Goal: Task Accomplishment & Management: Complete application form

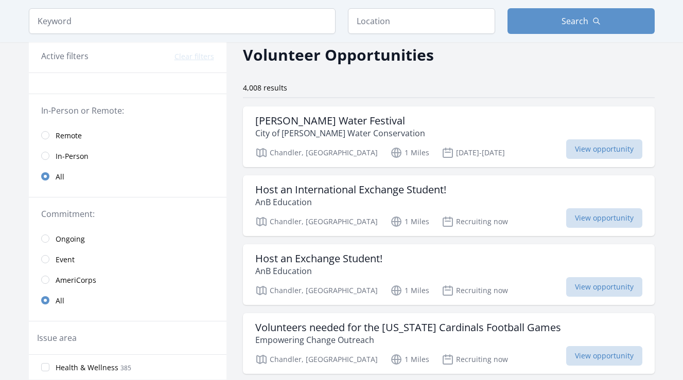
scroll to position [44, 0]
click at [591, 155] on span "View opportunity" at bounding box center [604, 150] width 76 height 20
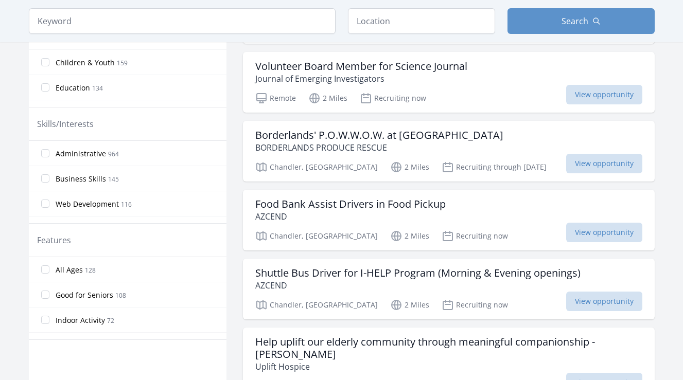
scroll to position [376, 0]
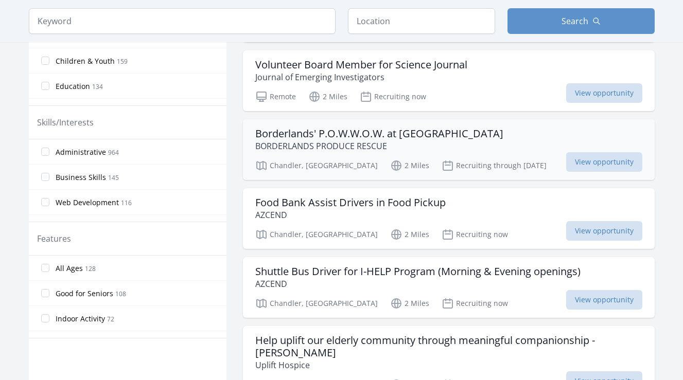
click at [547, 170] on div "Chandler, AZ 2 Miles Recruiting through Jan 10th View opportunity" at bounding box center [448, 164] width 387 height 15
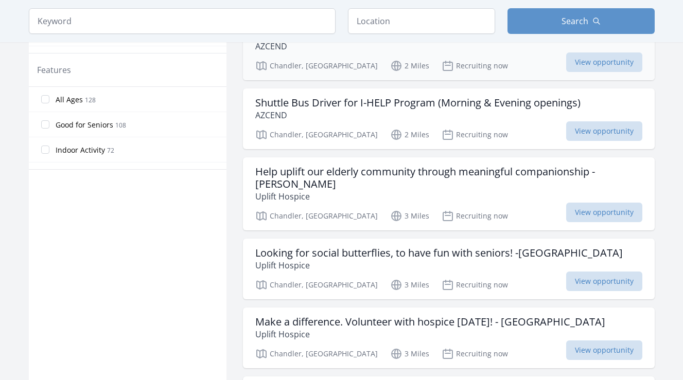
scroll to position [546, 0]
click at [578, 275] on span "View opportunity" at bounding box center [604, 281] width 76 height 20
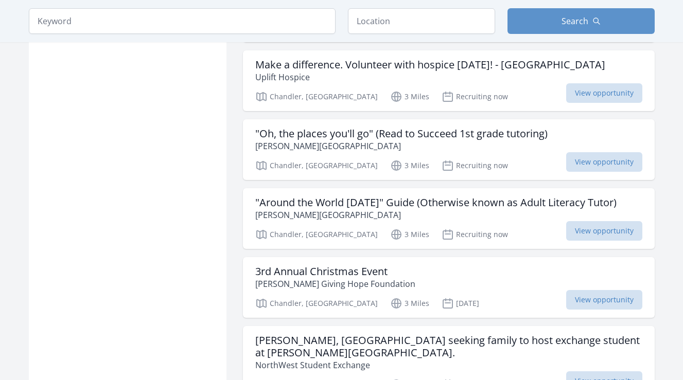
scroll to position [805, 0]
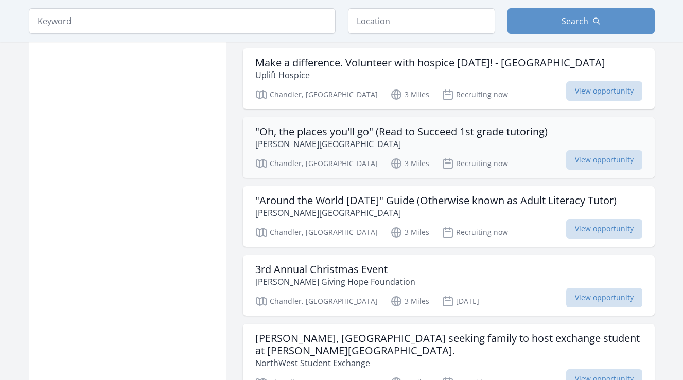
click at [490, 151] on div ""Oh, the places you'll go" (Read to Succeed 1st grade tutoring) Chandler Public…" at bounding box center [449, 147] width 412 height 61
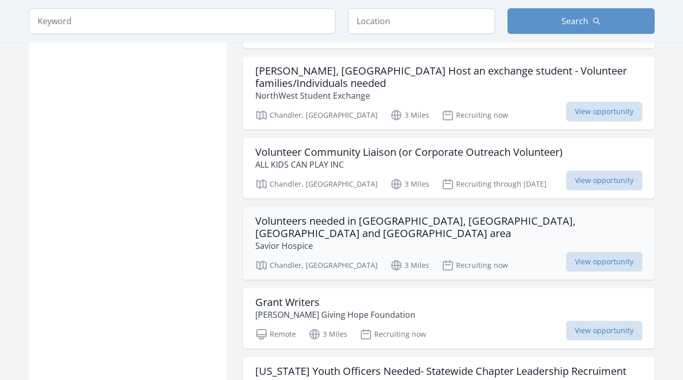
scroll to position [1236, 0]
click at [335, 227] on div "Volunteers needed in Chandler, Gilbert, Tempe and Mesa area Savior Hospice Chan…" at bounding box center [449, 242] width 412 height 73
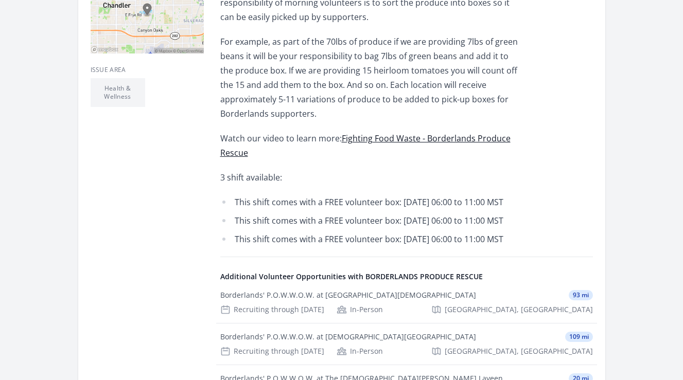
scroll to position [357, 0]
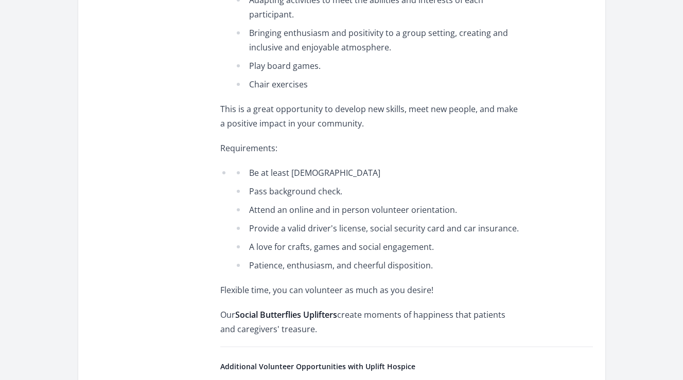
scroll to position [517, 0]
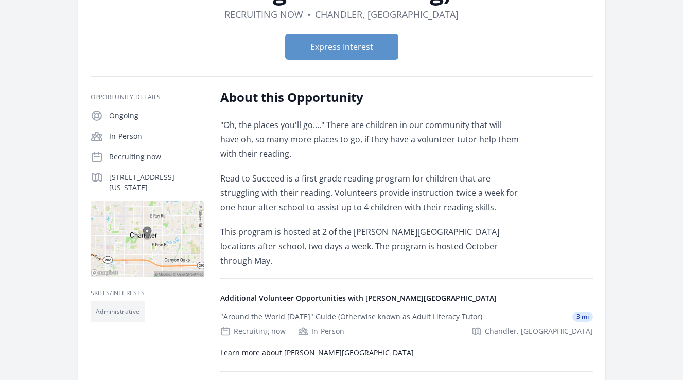
scroll to position [126, 0]
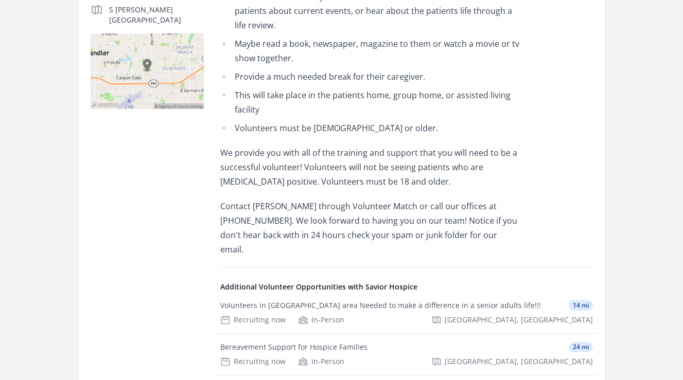
scroll to position [344, 0]
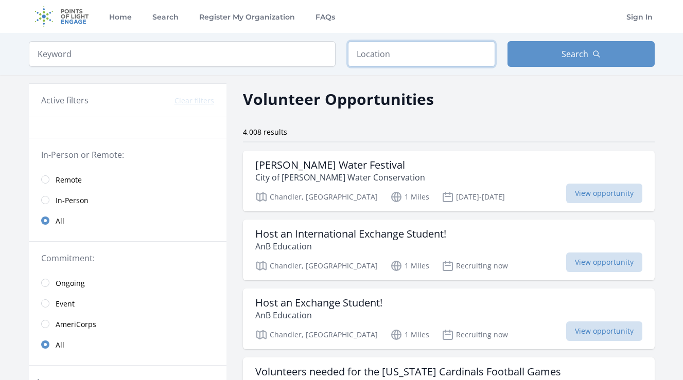
click at [389, 54] on input "text" at bounding box center [421, 54] width 147 height 26
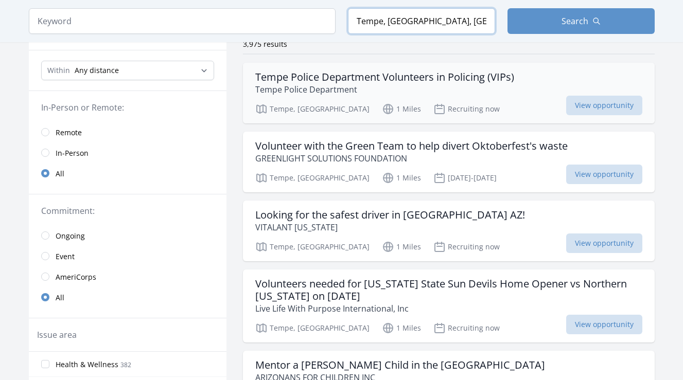
scroll to position [87, 0]
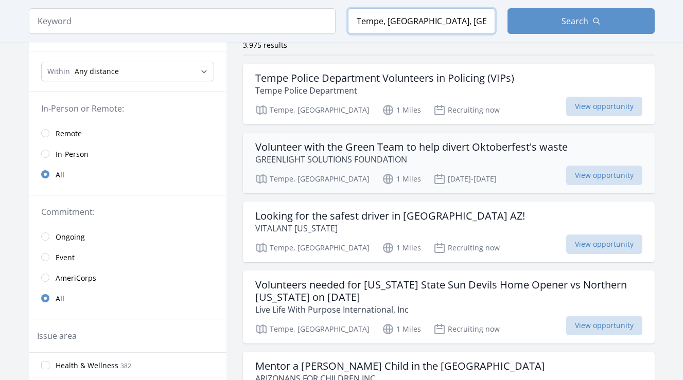
type input "Tempe, AZ, USA"
click at [444, 173] on div "Tempe, AZ 1 Miles Oct 9-12th View opportunity" at bounding box center [448, 177] width 387 height 15
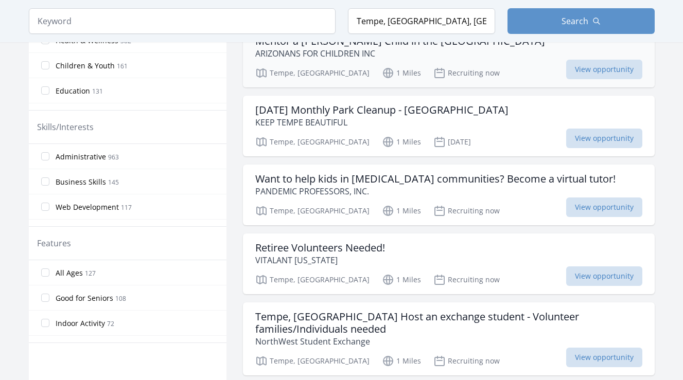
scroll to position [416, 0]
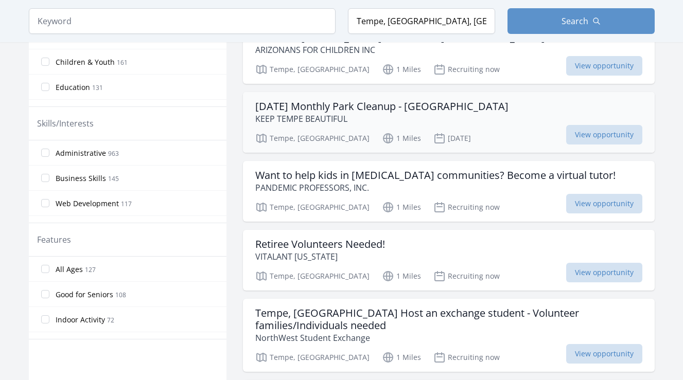
click at [485, 130] on div "Tempe, AZ 1 Miles Dec 20th View opportunity" at bounding box center [448, 136] width 387 height 15
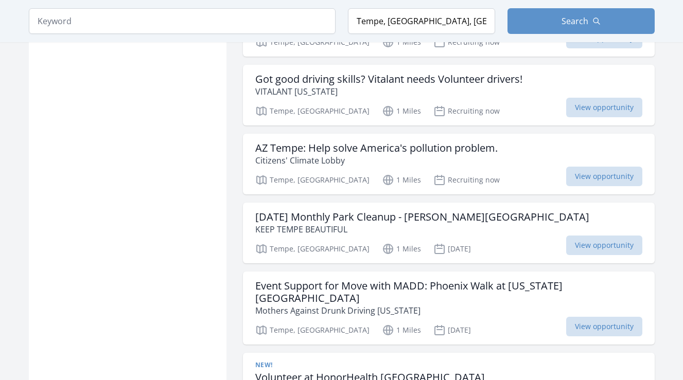
scroll to position [731, 0]
click at [545, 322] on div "Tempe, AZ 1 Miles Nov 1st View opportunity" at bounding box center [448, 329] width 387 height 15
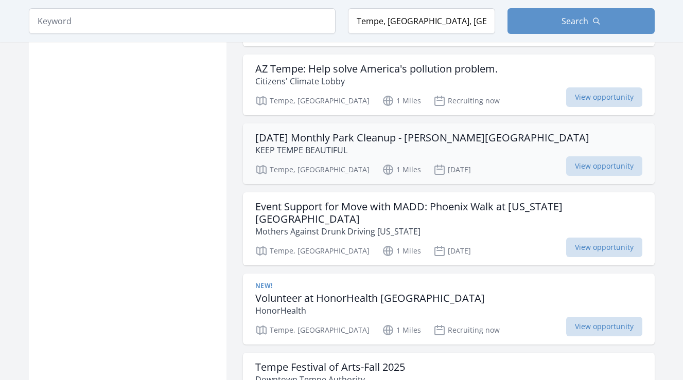
scroll to position [811, 0]
click at [590, 166] on div "November 2025 Monthly Park Cleanup - LoPiano Park East KEEP TEMPE BEAUTIFUL Tem…" at bounding box center [449, 153] width 412 height 61
click at [331, 292] on h3 "Volunteer at HonorHealth Tempe Medical Center" at bounding box center [370, 298] width 230 height 12
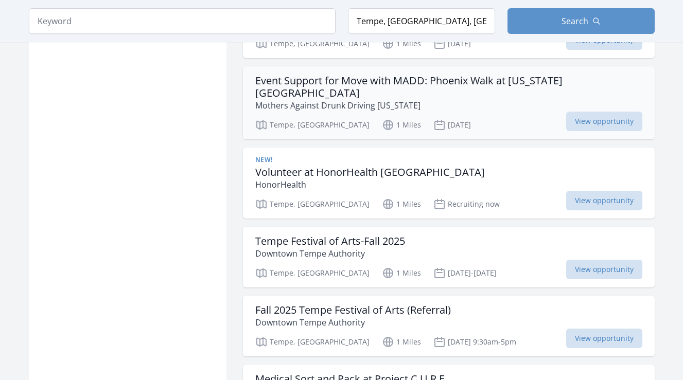
scroll to position [942, 0]
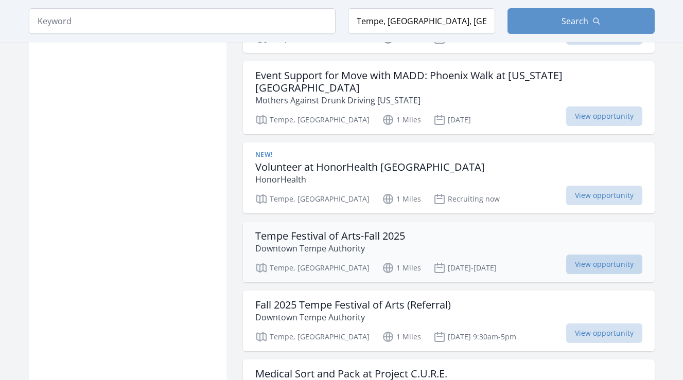
click at [595, 255] on span "View opportunity" at bounding box center [604, 265] width 76 height 20
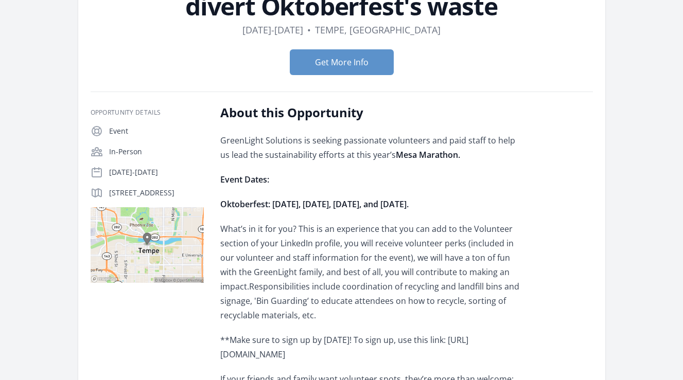
scroll to position [88, 0]
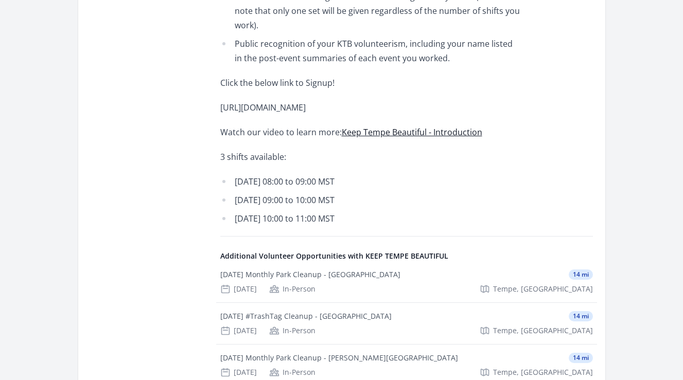
scroll to position [709, 0]
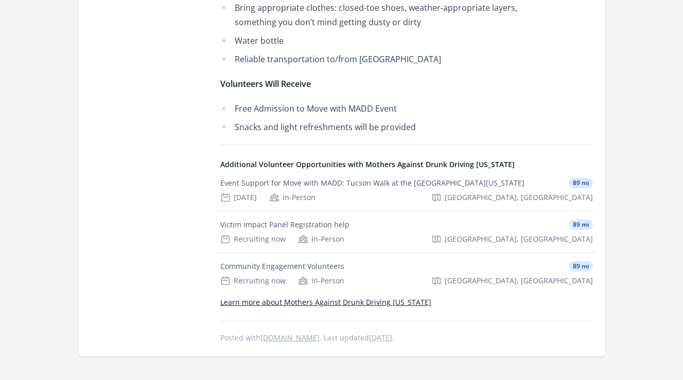
scroll to position [814, 0]
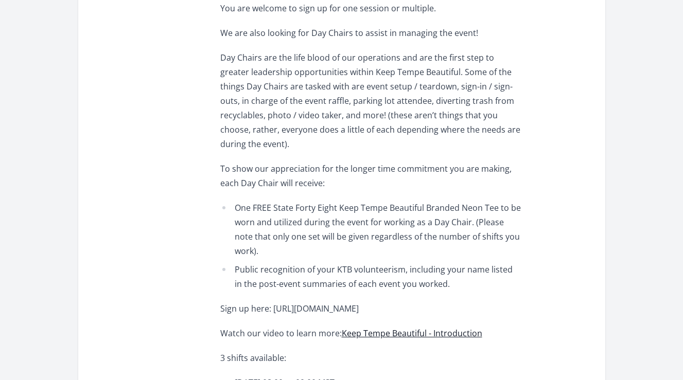
scroll to position [579, 0]
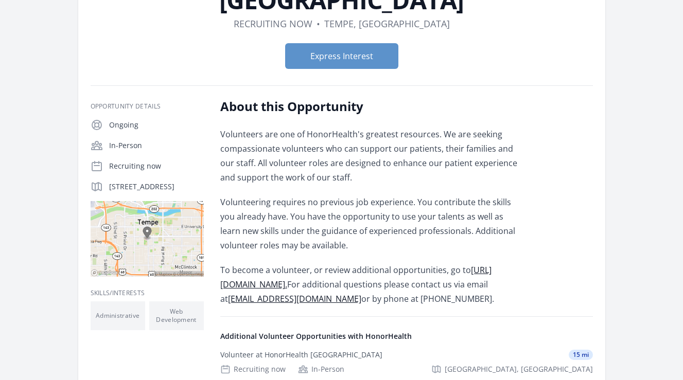
scroll to position [116, 0]
click at [328, 286] on link "https://www.honorhealth.com/community/volunteer-opportunities." at bounding box center [355, 277] width 271 height 26
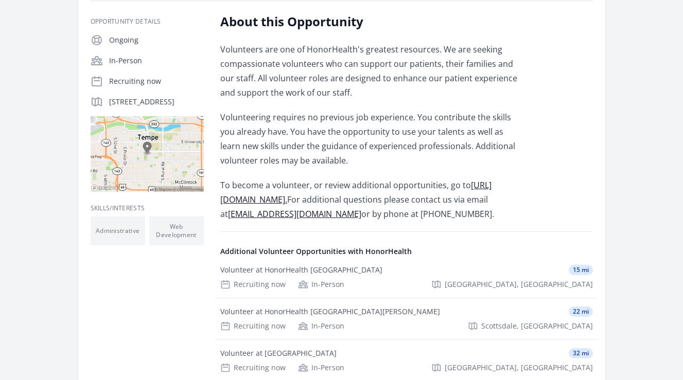
scroll to position [199, 0]
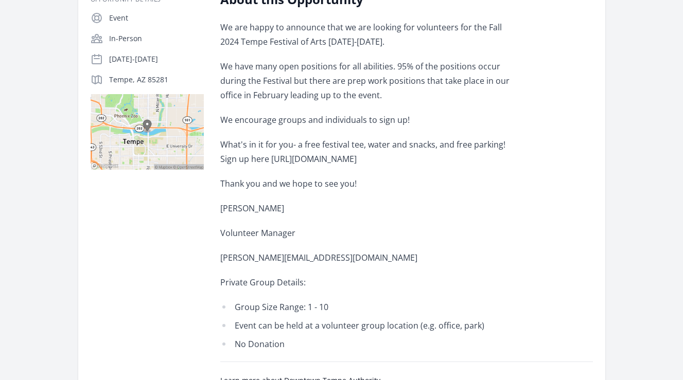
scroll to position [197, 0]
drag, startPoint x: 508, startPoint y: 159, endPoint x: 253, endPoint y: 159, distance: 254.8
click at [253, 159] on p "What's in it for you- a free festival tee, water and snacks, and free parking! …" at bounding box center [370, 152] width 301 height 29
click at [286, 158] on p "What's in it for you- a free festival tee, water and snacks, and free parking! …" at bounding box center [370, 152] width 301 height 29
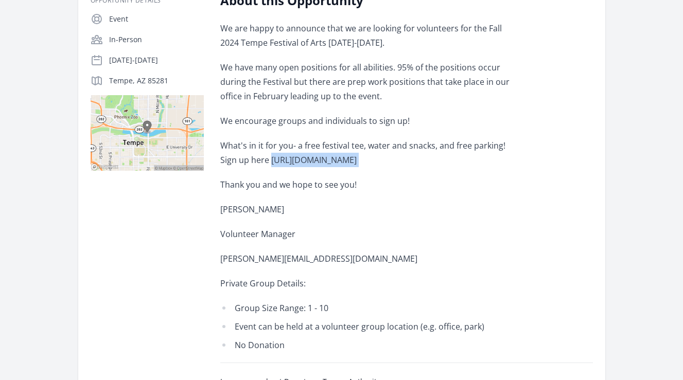
drag, startPoint x: 252, startPoint y: 160, endPoint x: 376, endPoint y: 176, distance: 125.1
click at [376, 176] on div "We are happy to announce that we are looking for volunteers for the Fall 2024 T…" at bounding box center [370, 187] width 301 height 332
copy p "[URL][DOMAIN_NAME]"
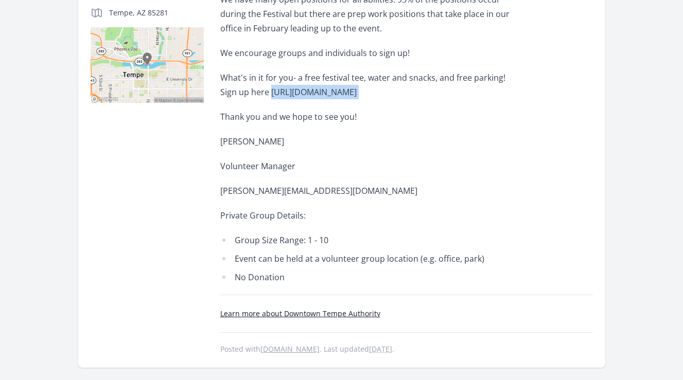
scroll to position [279, 0]
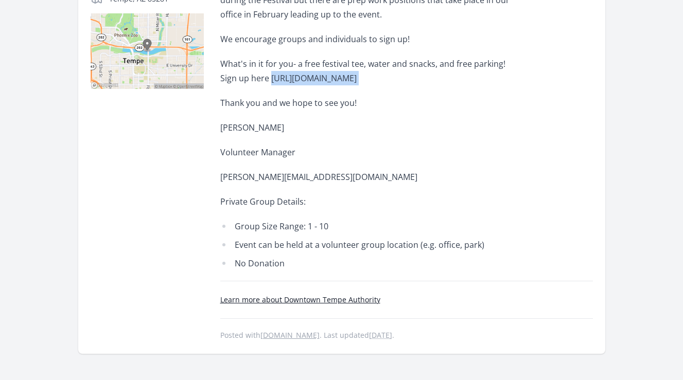
copy p "[URL][DOMAIN_NAME]"
